Goal: Task Accomplishment & Management: Manage account settings

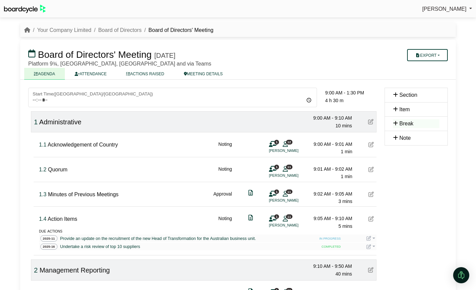
scroll to position [23, 0]
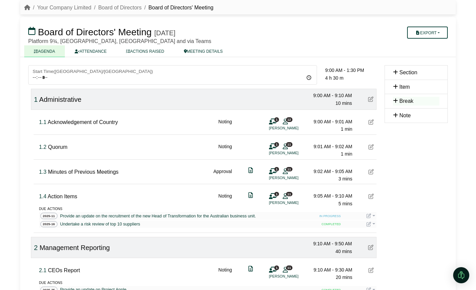
click at [102, 124] on span "Acknowledgement of Country" at bounding box center [83, 122] width 70 height 6
click at [284, 121] on icon at bounding box center [285, 121] width 5 height 0
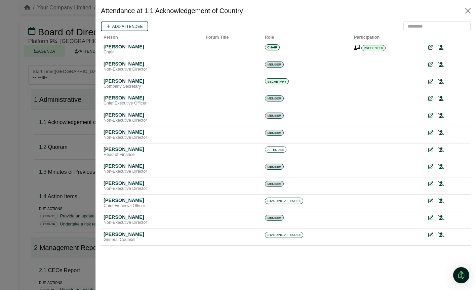
scroll to position [0, 0]
click at [444, 151] on icon at bounding box center [441, 150] width 6 height 5
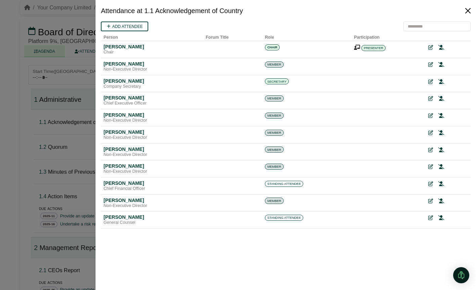
click at [466, 12] on button "Close" at bounding box center [468, 10] width 11 height 11
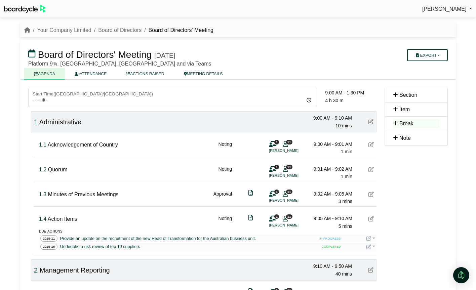
scroll to position [23, 0]
